Goal: Check status: Check status

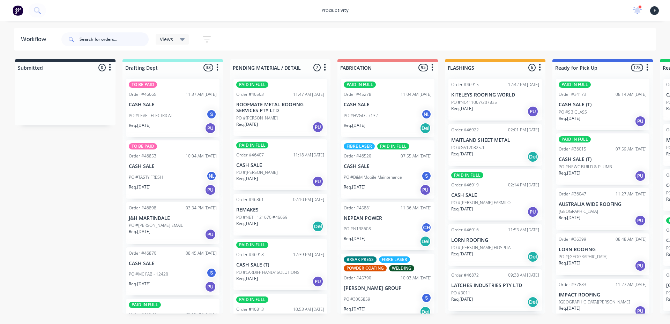
click at [95, 41] on input "text" at bounding box center [114, 39] width 69 height 14
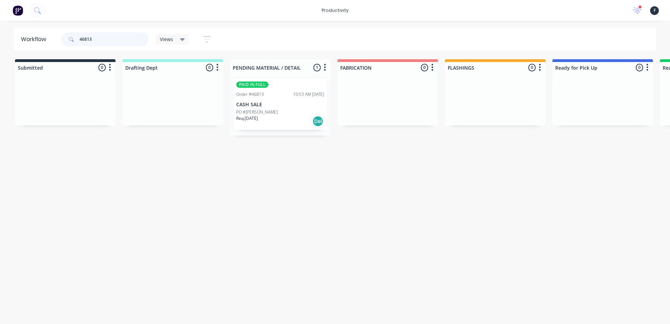
type input "46813"
click at [297, 102] on p "CASH SALE" at bounding box center [280, 105] width 88 height 6
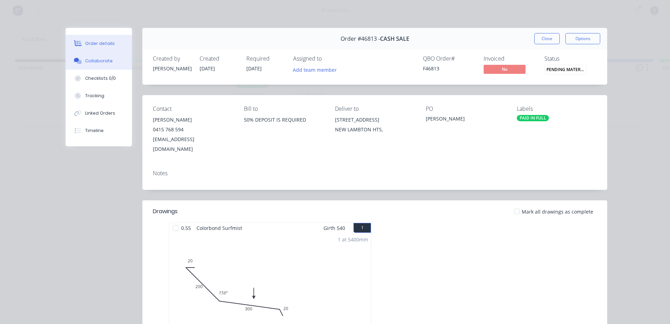
click at [90, 66] on button "Collaborate" at bounding box center [99, 60] width 66 height 17
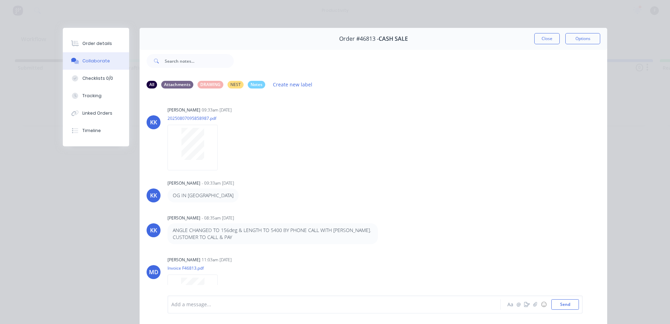
click at [208, 304] on div at bounding box center [324, 304] width 305 height 7
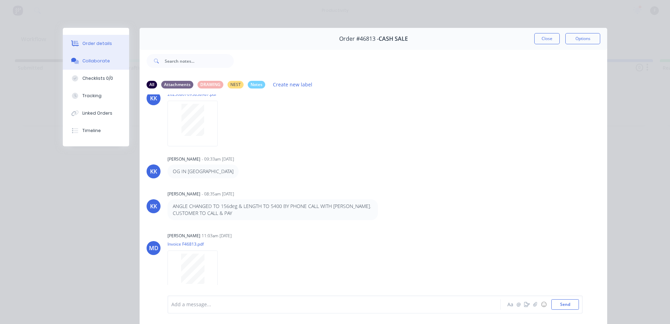
click at [94, 40] on button "Order details" at bounding box center [96, 43] width 66 height 17
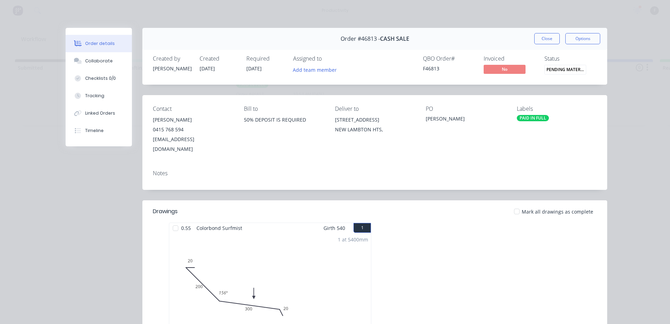
click at [171, 222] on div at bounding box center [175, 229] width 14 height 14
drag, startPoint x: 535, startPoint y: 39, endPoint x: 519, endPoint y: 41, distance: 16.5
click at [535, 39] on button "Close" at bounding box center [546, 38] width 25 height 11
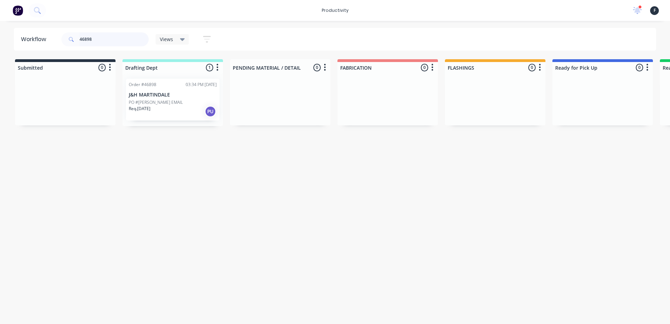
type input "46898"
click at [199, 105] on div "PO #[PERSON_NAME] EMAIL" at bounding box center [173, 102] width 88 height 6
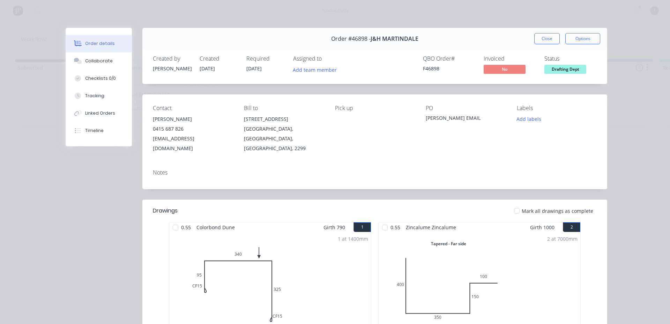
click at [176, 221] on div at bounding box center [175, 228] width 14 height 14
click at [381, 221] on div at bounding box center [385, 228] width 14 height 14
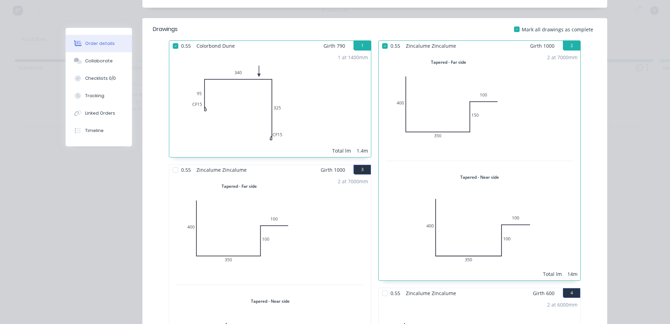
scroll to position [244, 0]
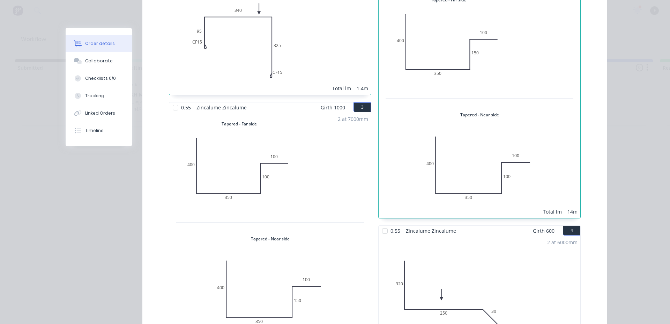
click at [171, 101] on div at bounding box center [175, 108] width 14 height 14
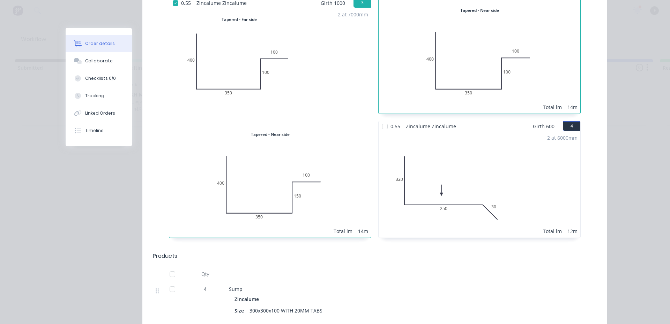
scroll to position [174, 0]
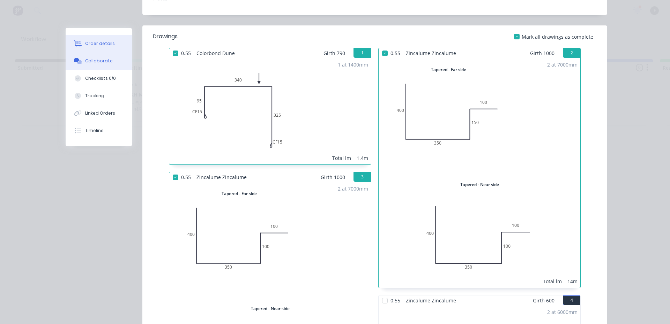
click at [120, 69] on button "Collaborate" at bounding box center [99, 60] width 66 height 17
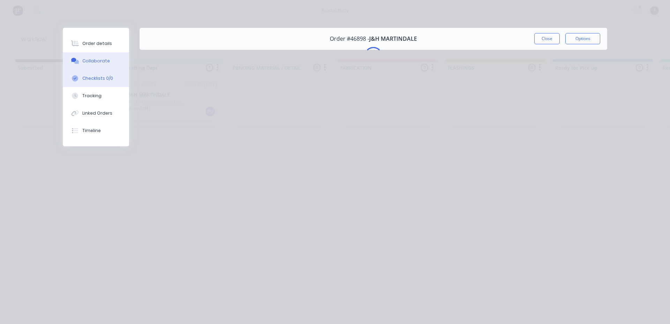
scroll to position [0, 0]
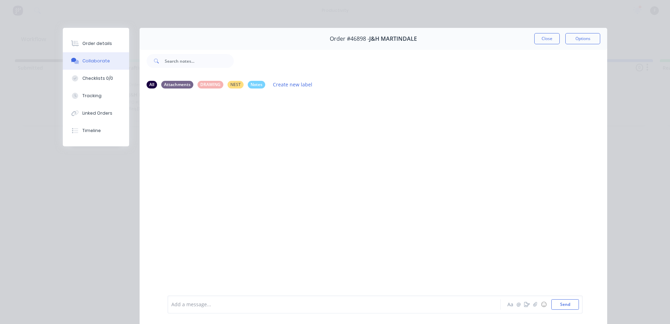
click at [242, 306] on div at bounding box center [324, 304] width 305 height 7
click at [544, 43] on button "Close" at bounding box center [546, 38] width 25 height 11
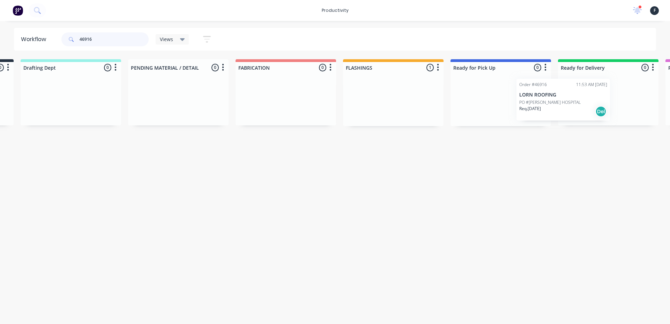
drag, startPoint x: 484, startPoint y: 107, endPoint x: 555, endPoint y: 107, distance: 71.5
click at [555, 107] on div "Submitted 0 Sort By Created date Required date Order number Customer name Most …" at bounding box center [474, 92] width 1163 height 67
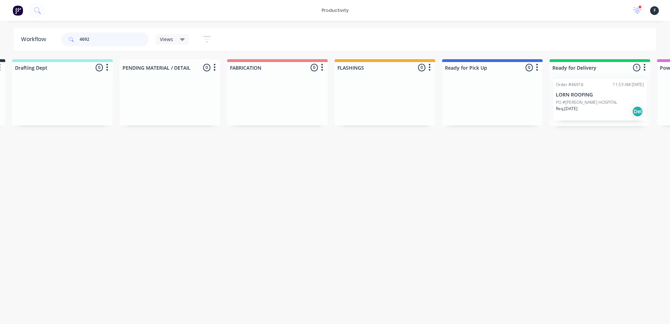
type input "46922"
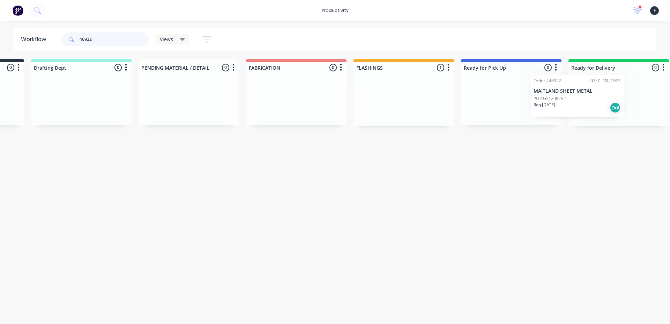
scroll to position [0, 107]
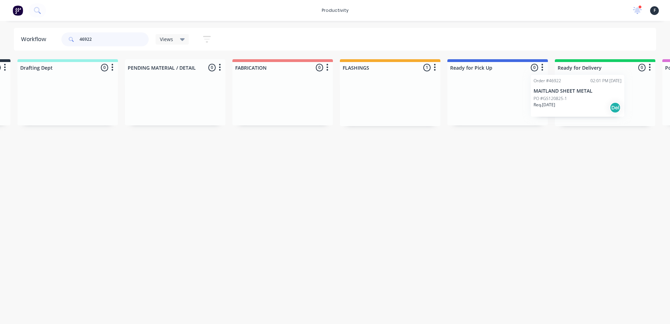
drag, startPoint x: 466, startPoint y: 104, endPoint x: 551, endPoint y: 100, distance: 84.9
click at [551, 100] on div "Submitted 0 Sort By Created date Required date Order number Customer name Most …" at bounding box center [470, 92] width 1163 height 67
